Goal: Connect with others: Connect with others

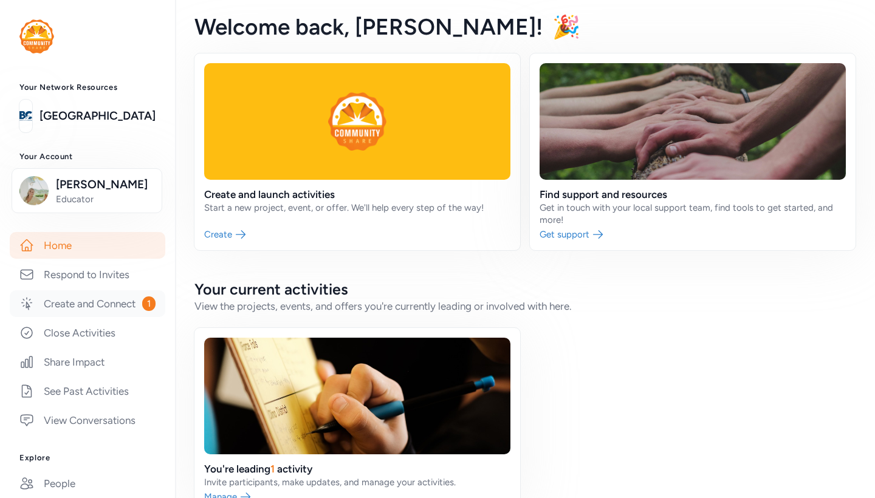
click at [98, 307] on link "Create and Connect 1" at bounding box center [88, 304] width 156 height 27
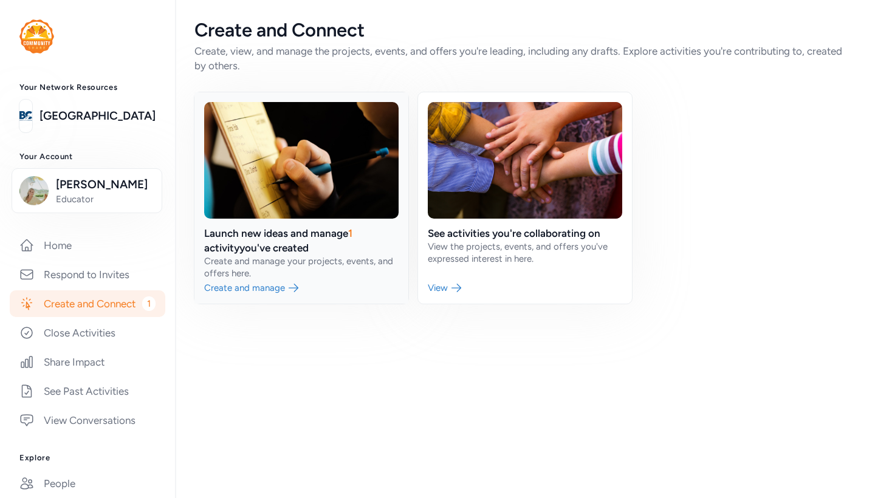
click at [328, 267] on link at bounding box center [301, 197] width 214 height 211
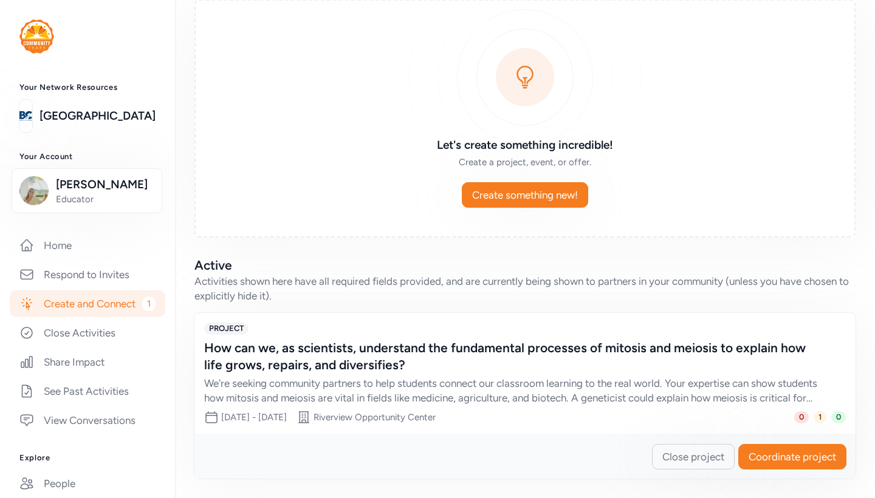
scroll to position [78, 0]
click at [817, 418] on span "1" at bounding box center [820, 417] width 13 height 12
click at [797, 454] on span "Coordinate project" at bounding box center [793, 457] width 88 height 15
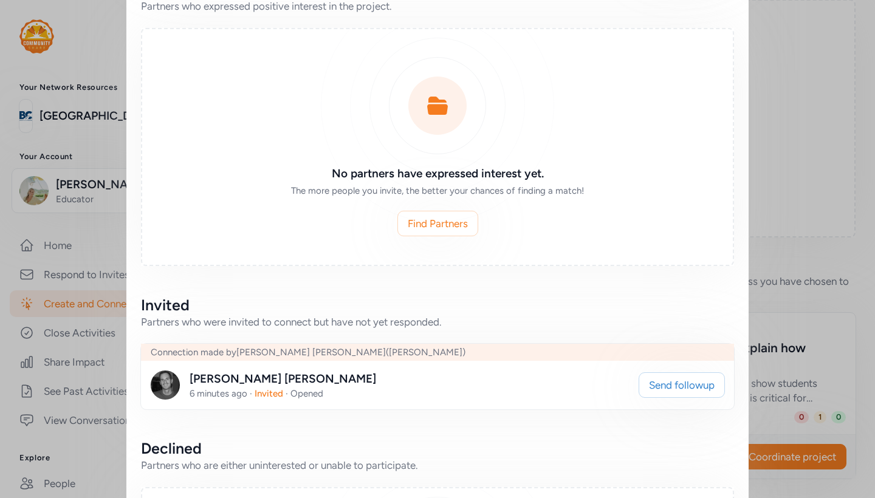
scroll to position [285, 0]
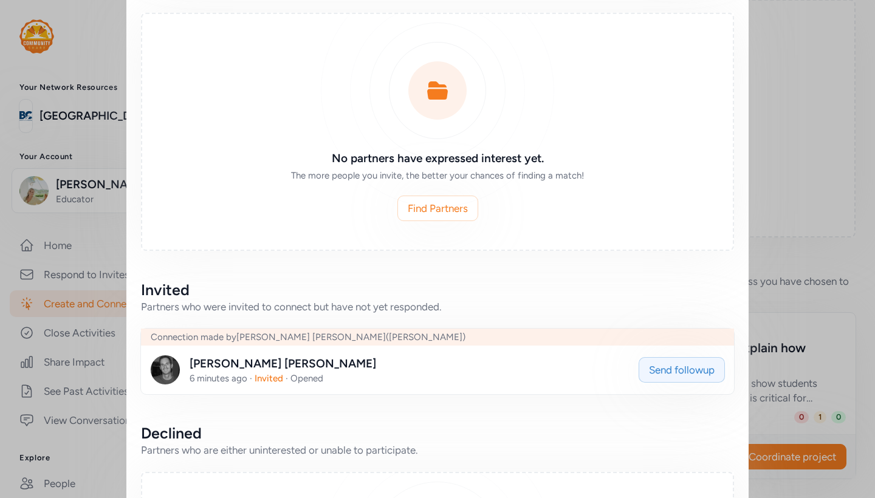
click at [660, 374] on span "Send followup" at bounding box center [682, 370] width 66 height 15
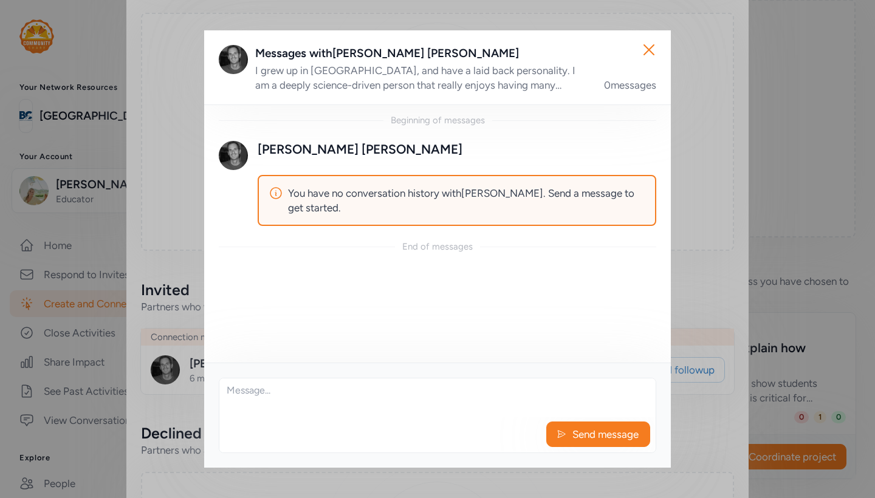
click at [317, 393] on textarea at bounding box center [437, 398] width 436 height 39
click at [431, 80] on div "I grew up in [GEOGRAPHIC_DATA], and have a laid back personality. I am a deeply…" at bounding box center [422, 77] width 334 height 29
click at [302, 397] on textarea at bounding box center [437, 398] width 436 height 39
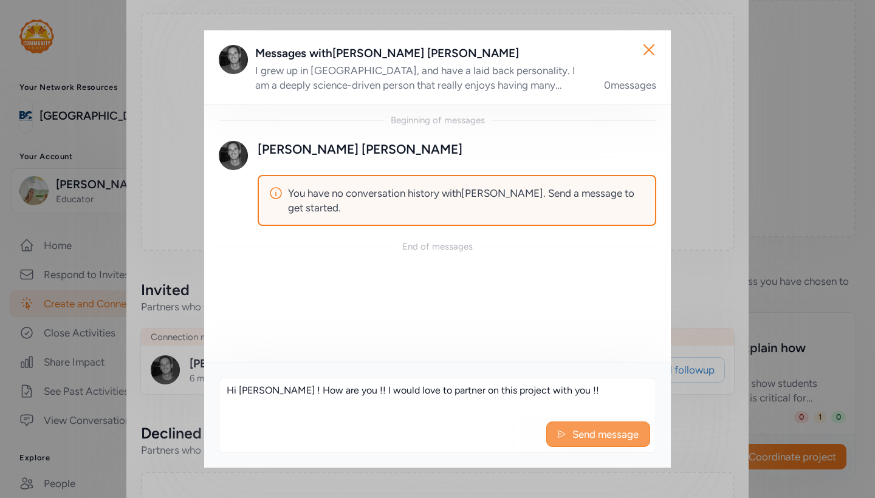
type textarea "Hi [PERSON_NAME] ! How are you !! I would love to partner on this project with …"
click at [562, 439] on icon at bounding box center [562, 434] width 10 height 12
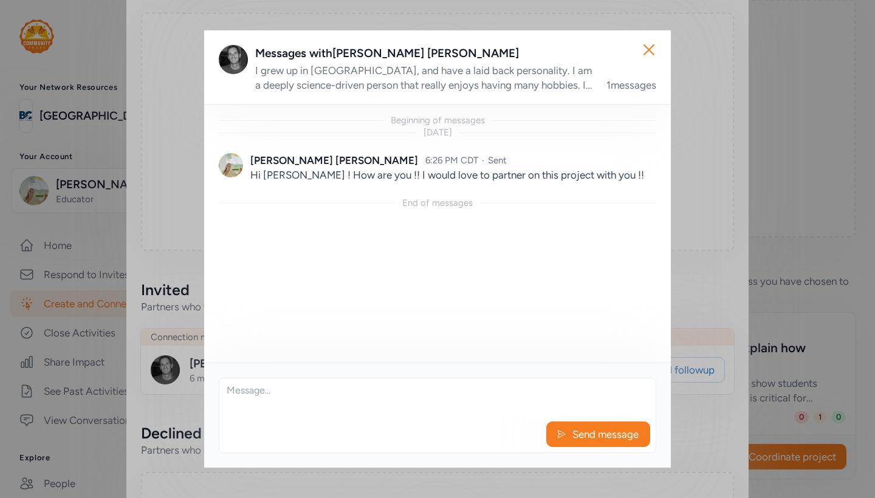
click at [382, 50] on div "Messages with [PERSON_NAME]" at bounding box center [455, 53] width 401 height 17
click at [653, 49] on icon "button" at bounding box center [648, 49] width 19 height 19
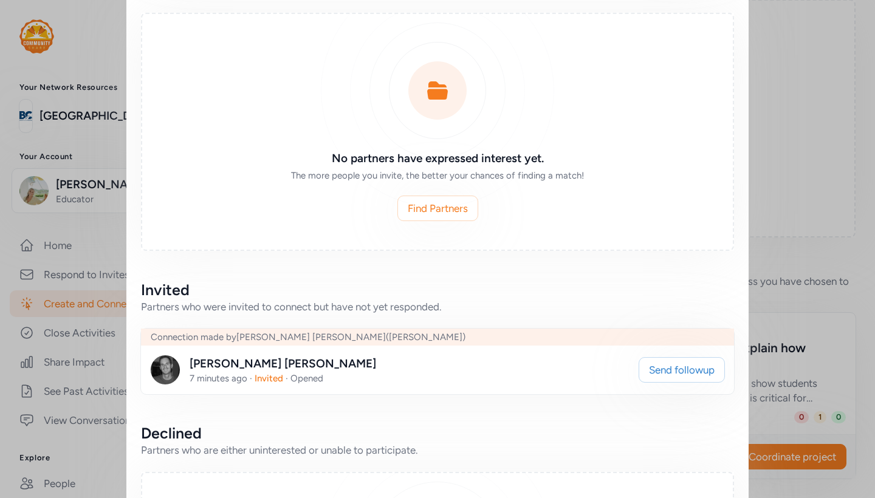
click at [70, 281] on div "Close Your project is active! Whether you're adding new partners or refining yo…" at bounding box center [437, 199] width 875 height 969
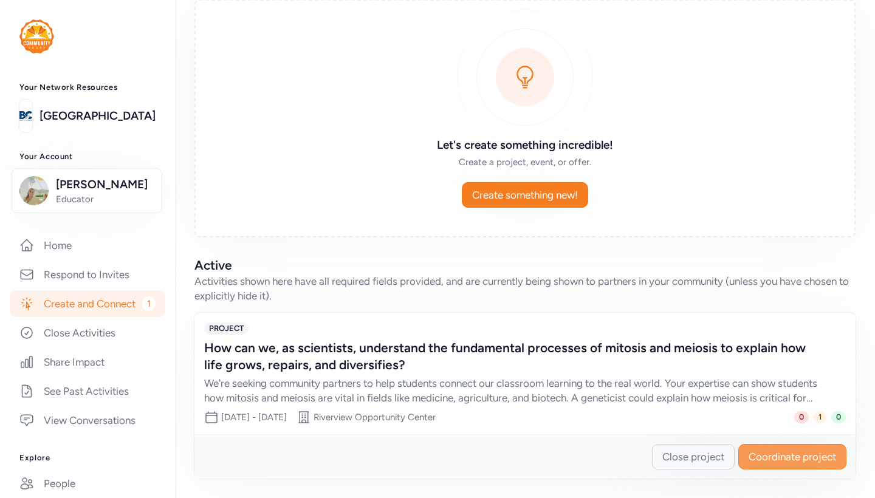
click at [758, 464] on span "Coordinate project" at bounding box center [793, 457] width 88 height 15
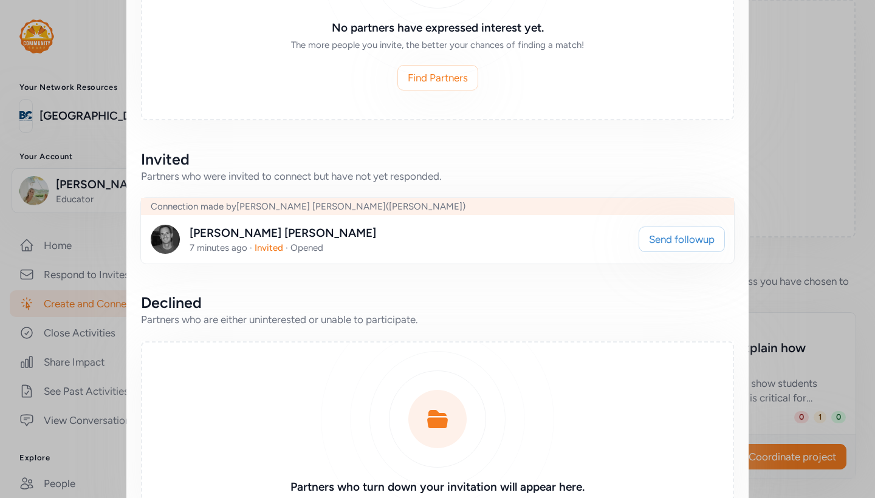
scroll to position [435, 0]
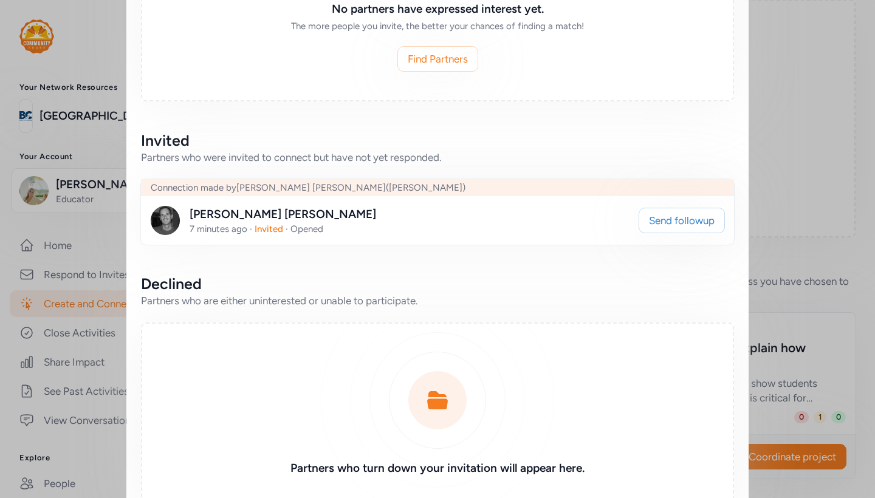
click at [174, 220] on img at bounding box center [165, 220] width 29 height 29
click at [217, 221] on div "[PERSON_NAME]" at bounding box center [283, 214] width 187 height 17
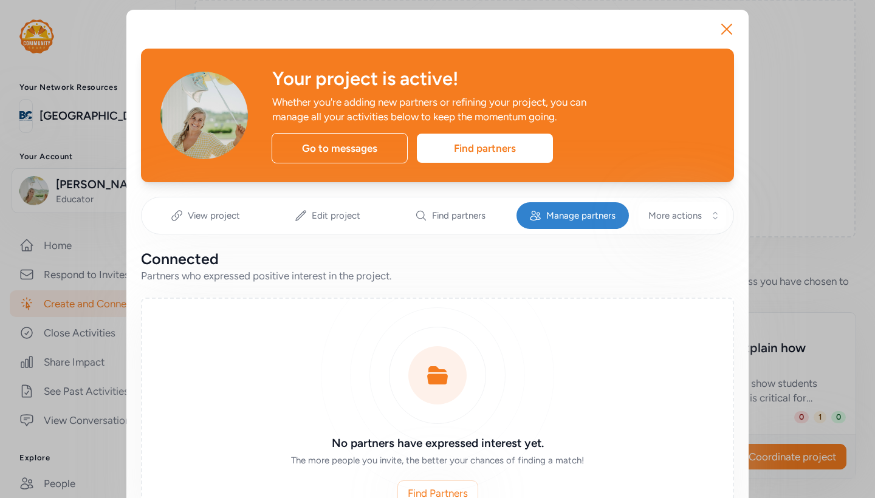
scroll to position [0, 0]
click at [731, 29] on icon "button" at bounding box center [726, 28] width 19 height 19
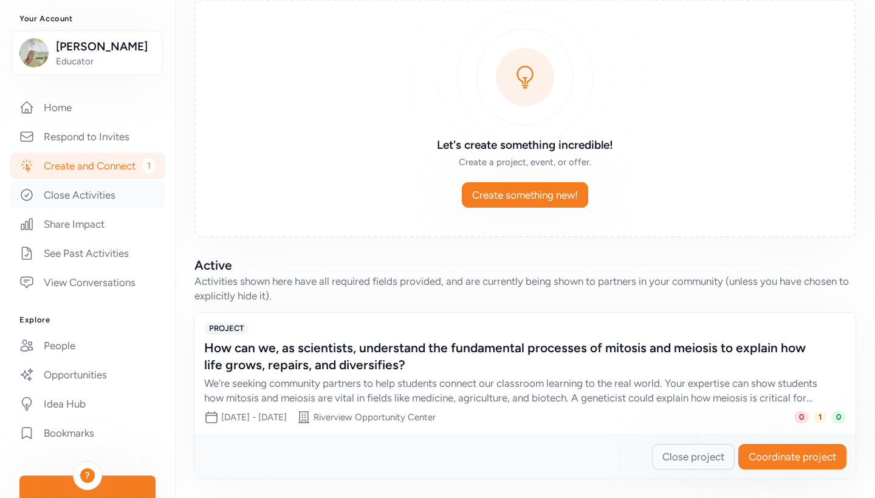
scroll to position [139, 0]
click at [80, 346] on link "People" at bounding box center [88, 344] width 156 height 27
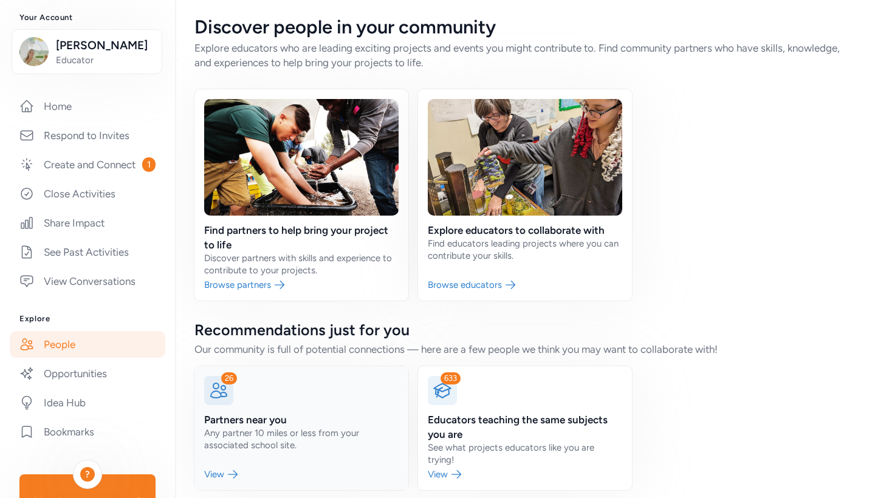
scroll to position [2, 0]
click at [301, 447] on link at bounding box center [301, 429] width 214 height 124
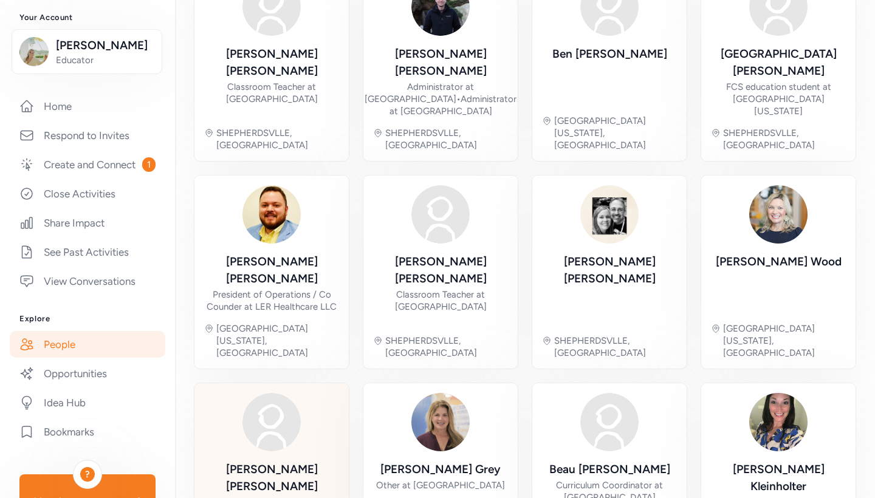
scroll to position [375, 0]
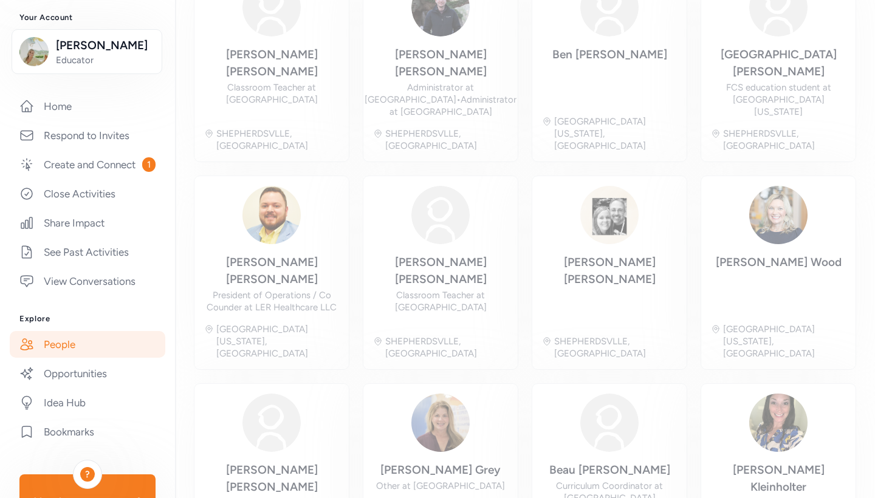
scroll to position [92, 0]
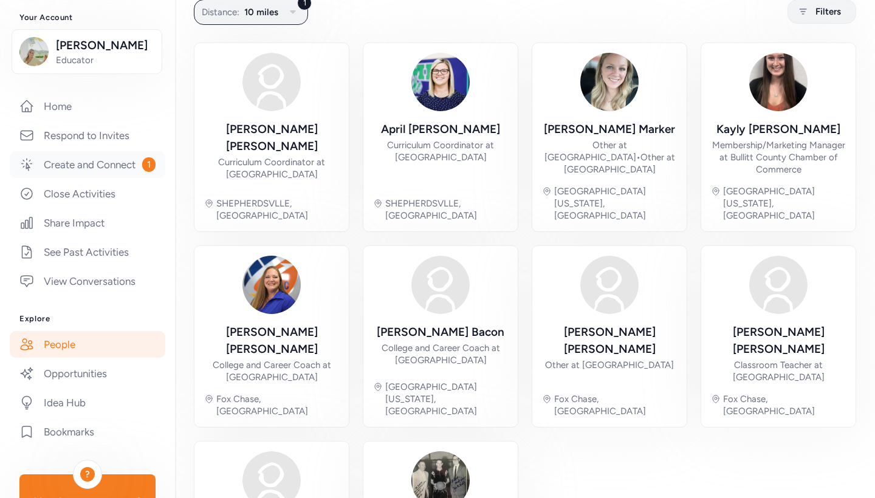
click at [107, 166] on link "Create and Connect 1" at bounding box center [88, 164] width 156 height 27
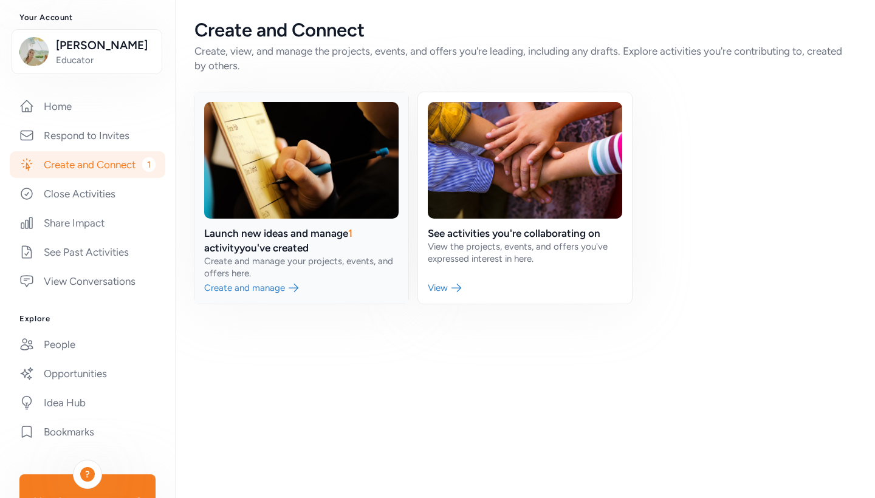
click at [286, 270] on link at bounding box center [301, 197] width 214 height 211
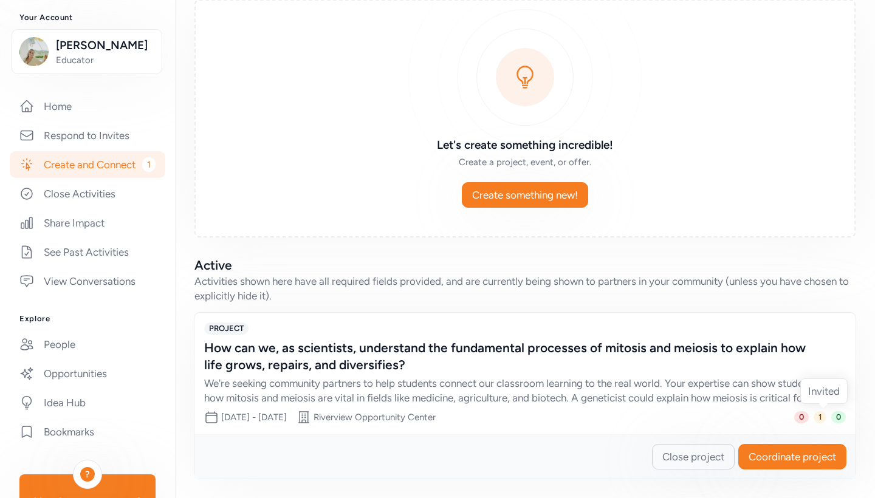
click at [820, 420] on span "1" at bounding box center [820, 417] width 13 height 12
click at [42, 112] on link "Home" at bounding box center [88, 106] width 156 height 27
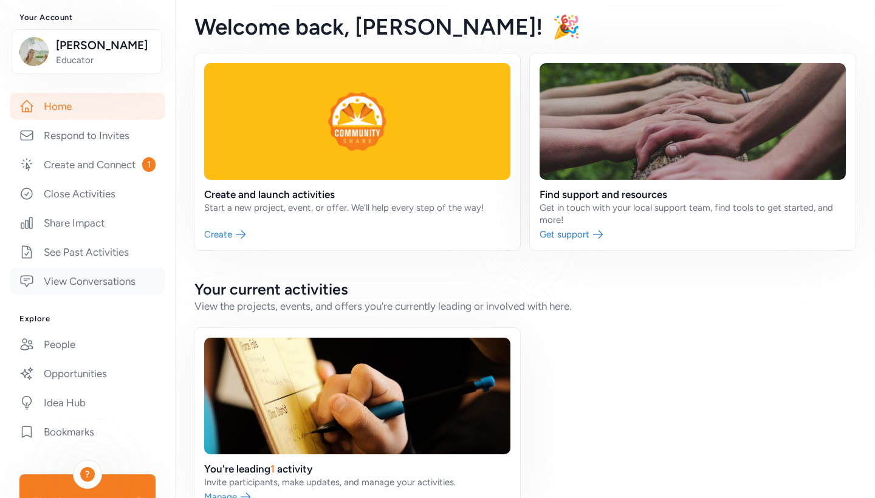
click at [75, 274] on link "View Conversations" at bounding box center [88, 281] width 156 height 27
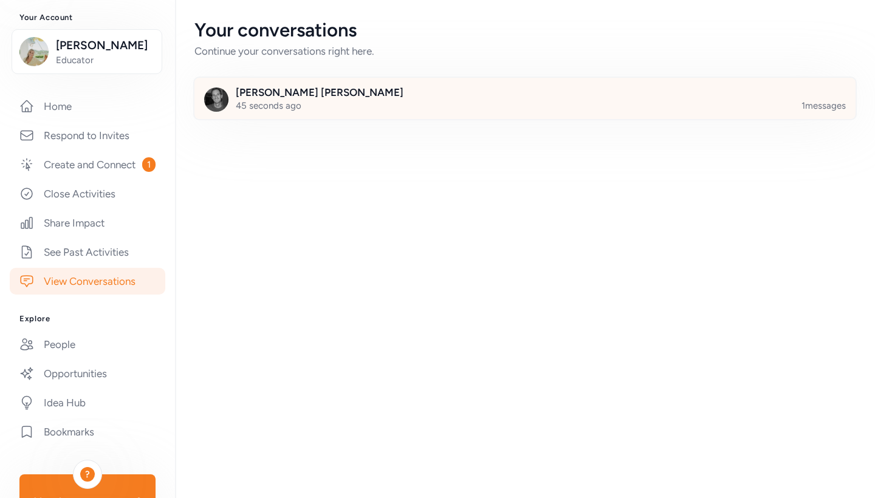
click at [299, 105] on div at bounding box center [534, 105] width 661 height 41
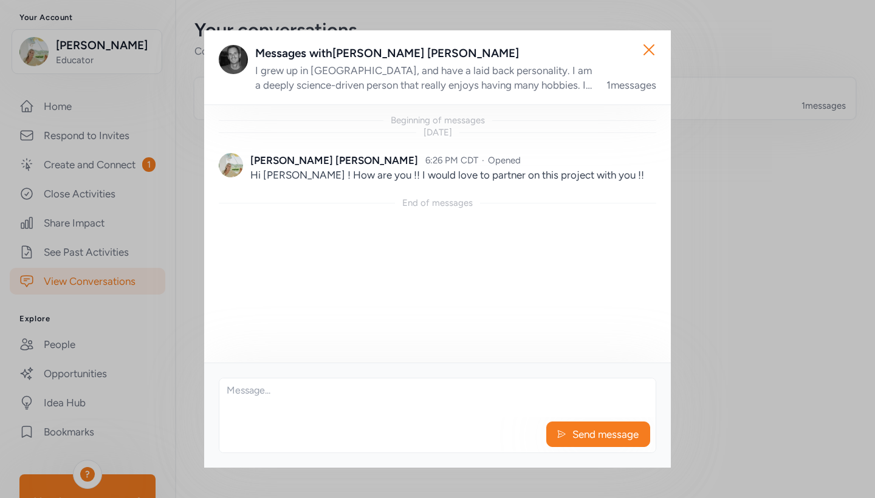
click at [228, 57] on img at bounding box center [233, 59] width 29 height 29
click at [509, 78] on div "I grew up in [GEOGRAPHIC_DATA], and have a laid back personality. I am a deeply…" at bounding box center [423, 77] width 337 height 29
click at [534, 83] on div "I grew up in [GEOGRAPHIC_DATA], and have a laid back personality. I am a deeply…" at bounding box center [423, 77] width 337 height 29
click at [650, 59] on icon "button" at bounding box center [648, 49] width 19 height 19
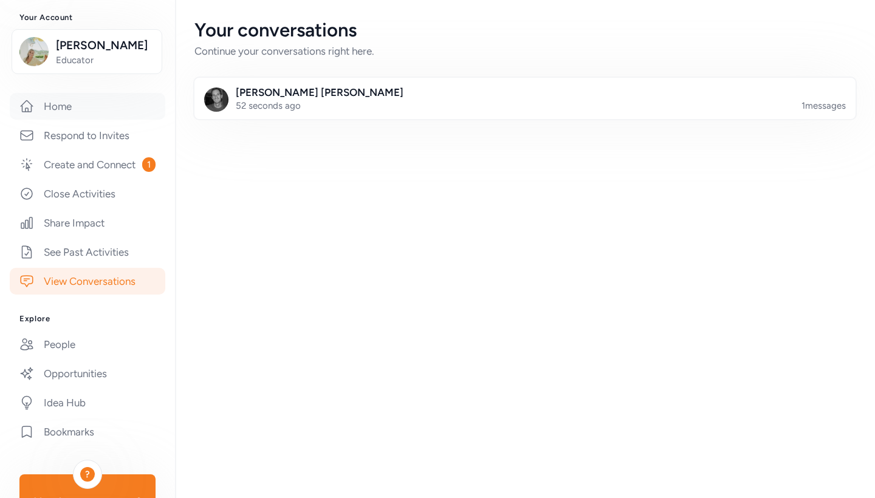
click at [126, 111] on link "Home" at bounding box center [88, 106] width 156 height 27
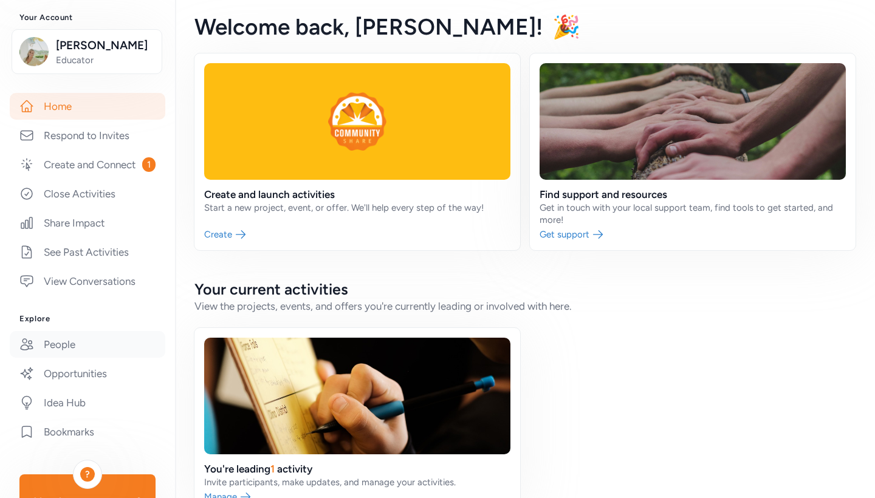
click at [94, 353] on link "People" at bounding box center [88, 344] width 156 height 27
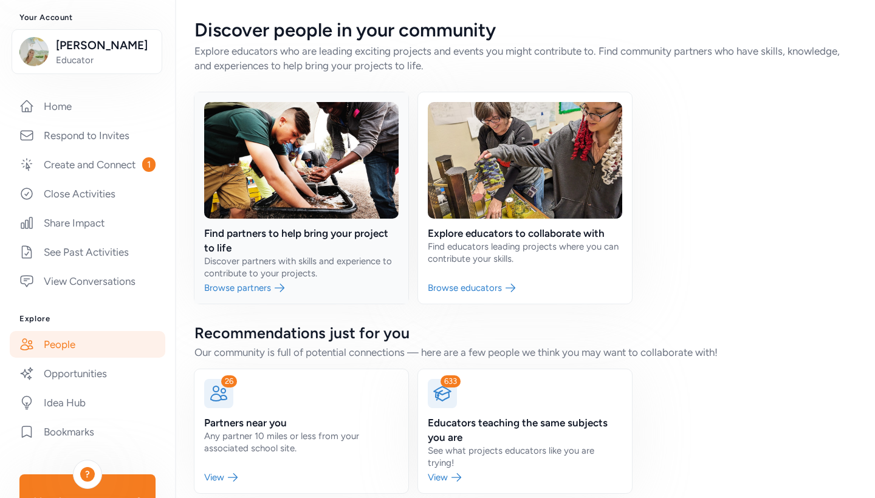
click at [311, 235] on link at bounding box center [301, 197] width 214 height 211
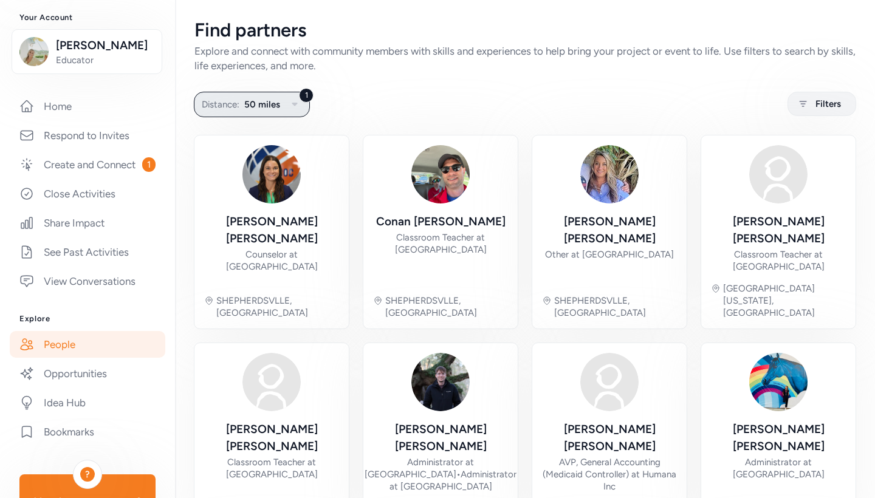
click at [267, 108] on span "50 miles" at bounding box center [262, 104] width 36 height 15
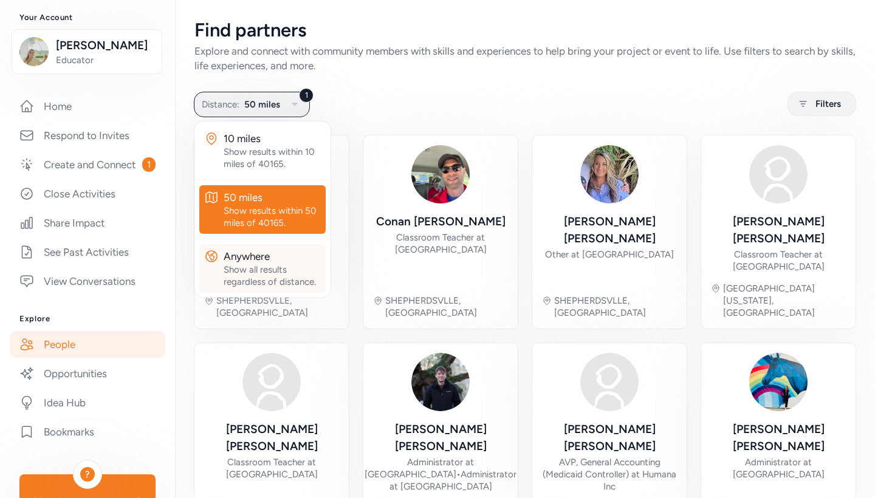
click at [268, 256] on div "Anywhere" at bounding box center [272, 256] width 97 height 15
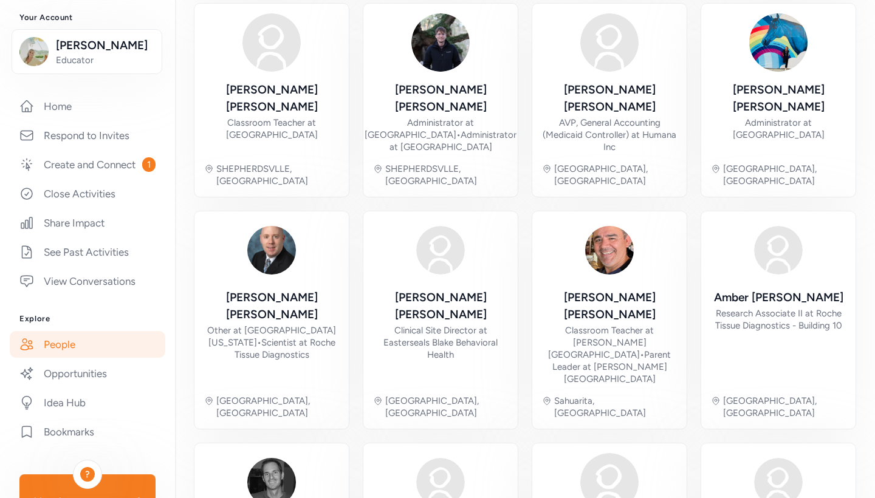
scroll to position [353, 0]
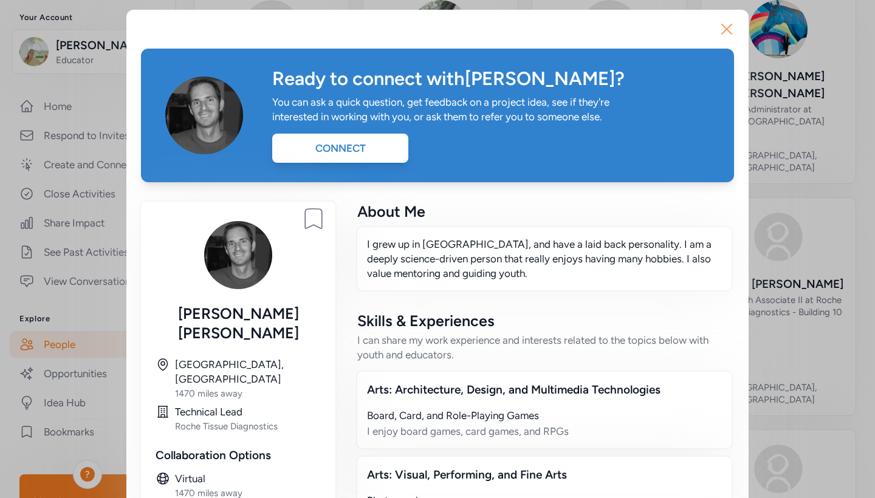
click at [721, 27] on icon "button" at bounding box center [726, 28] width 19 height 19
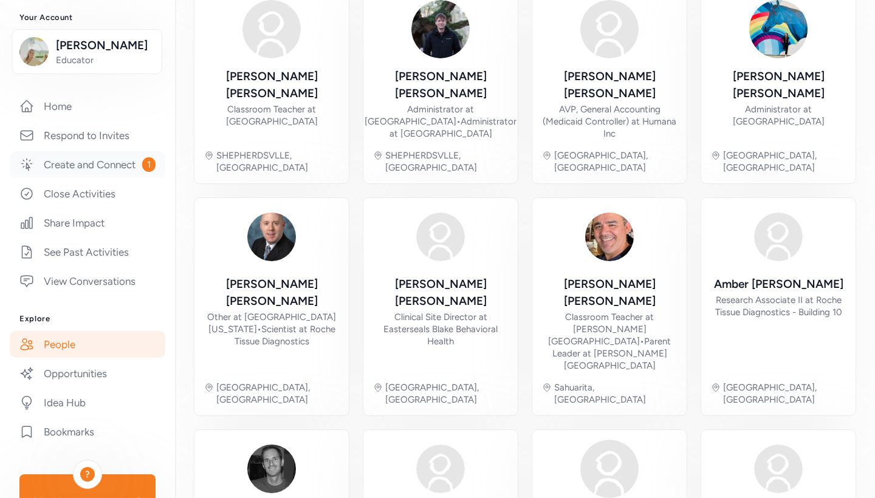
click at [124, 158] on link "Create and Connect 1" at bounding box center [88, 164] width 156 height 27
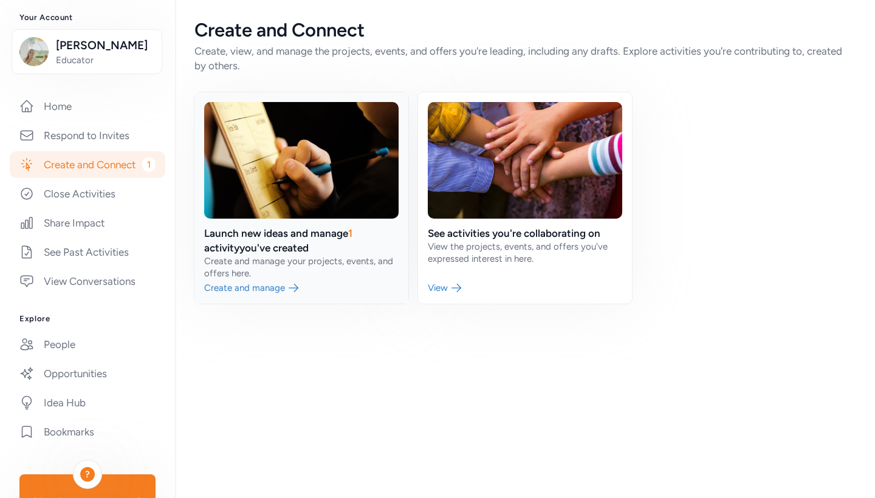
click at [376, 261] on link at bounding box center [301, 197] width 214 height 211
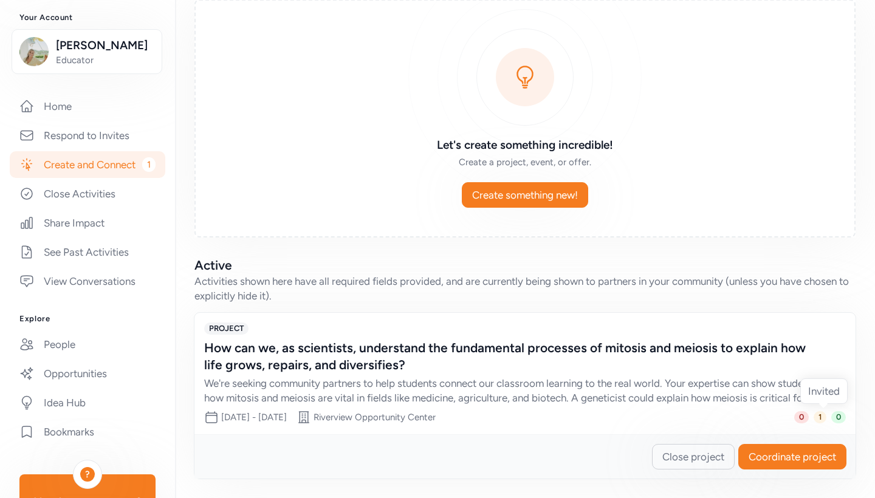
click at [817, 418] on span "1" at bounding box center [820, 417] width 13 height 12
